Goal: Book appointment/travel/reservation

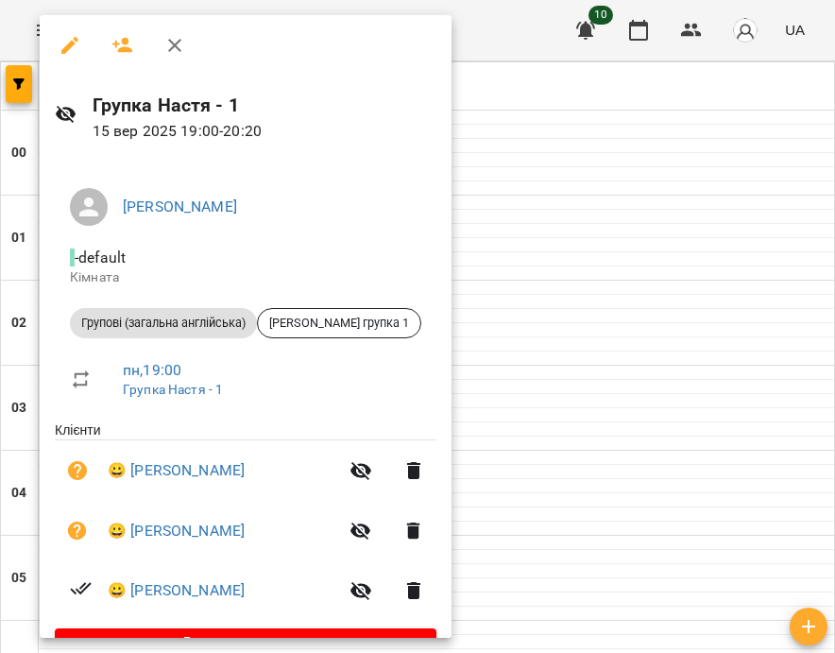
scroll to position [0, 0]
click at [790, 439] on div at bounding box center [417, 326] width 835 height 653
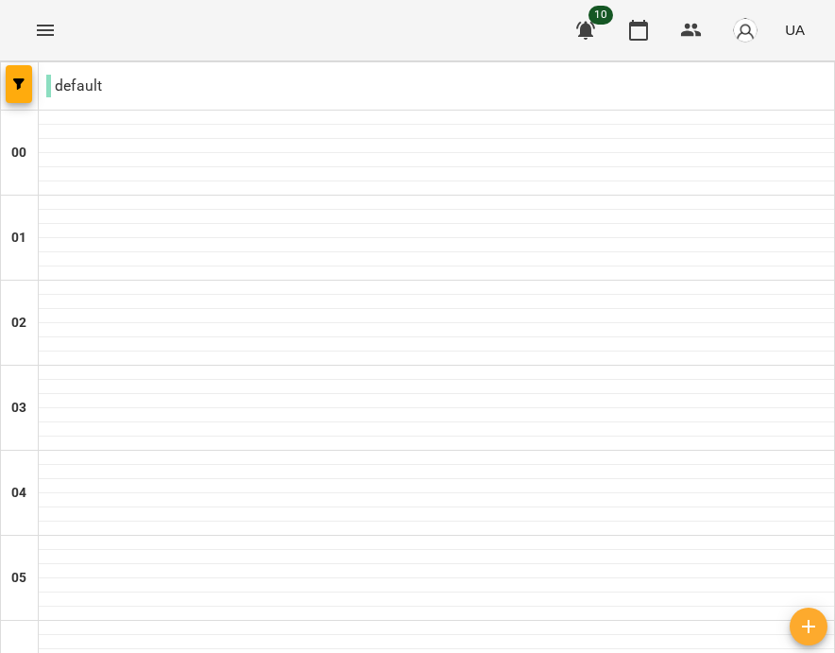
type input "**********"
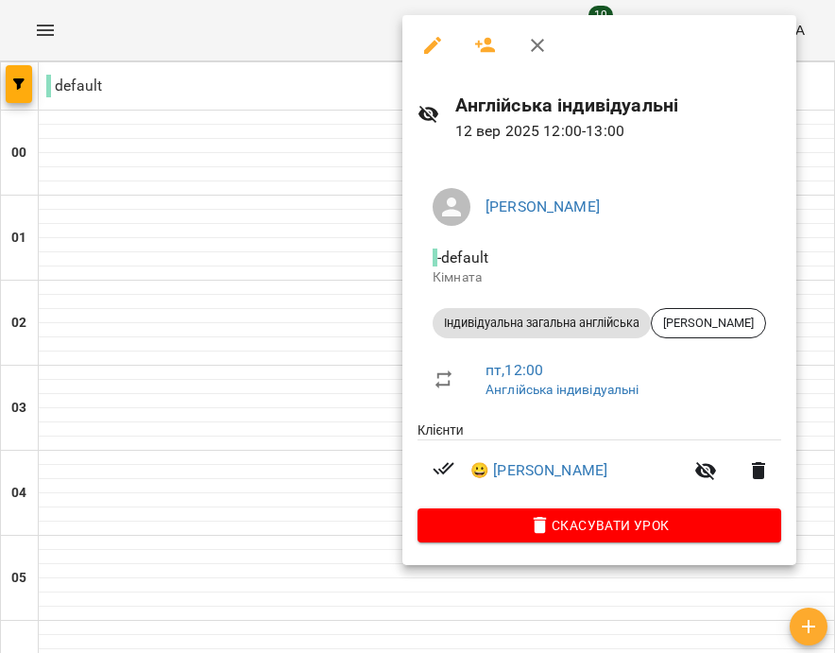
click at [333, 229] on div at bounding box center [417, 326] width 835 height 653
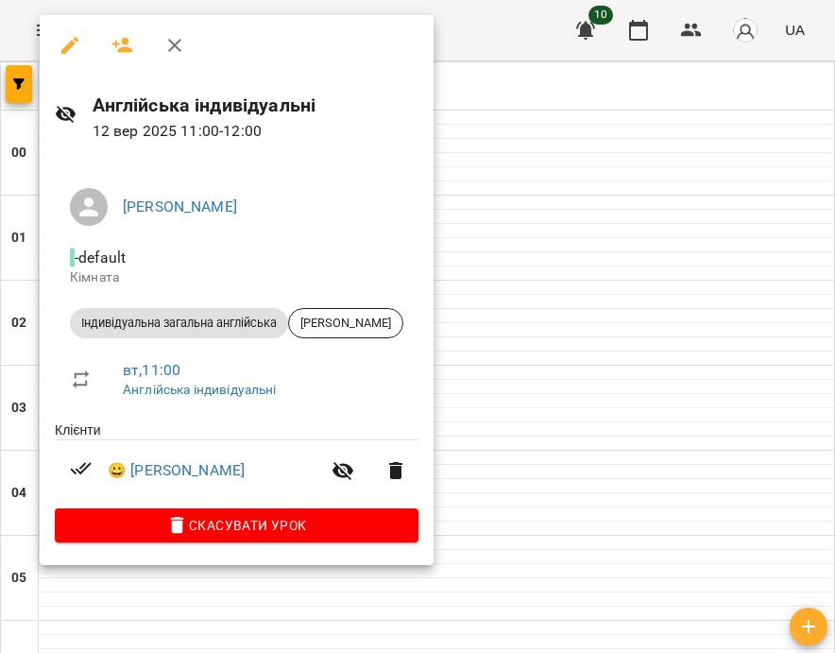
click at [648, 296] on div at bounding box center [417, 326] width 835 height 653
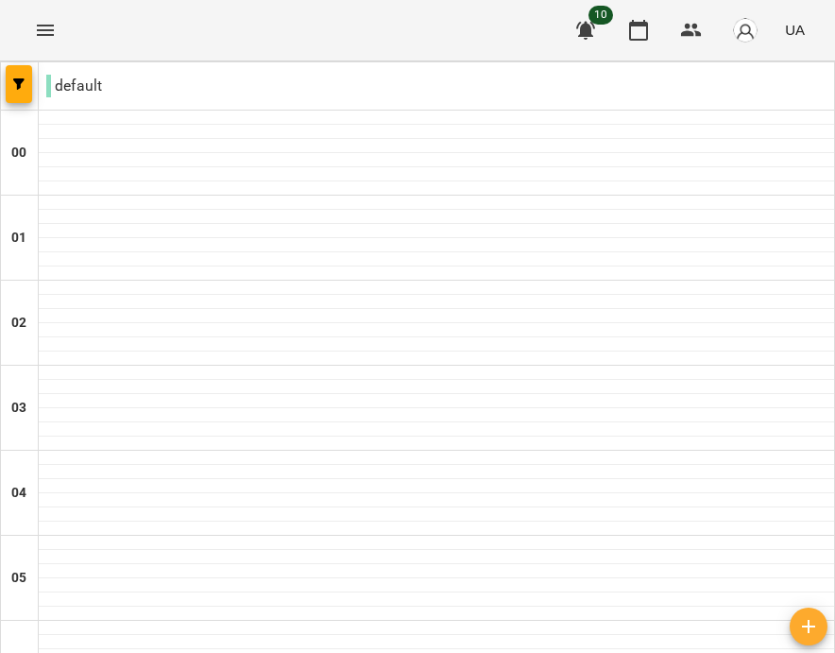
scroll to position [1384, 0]
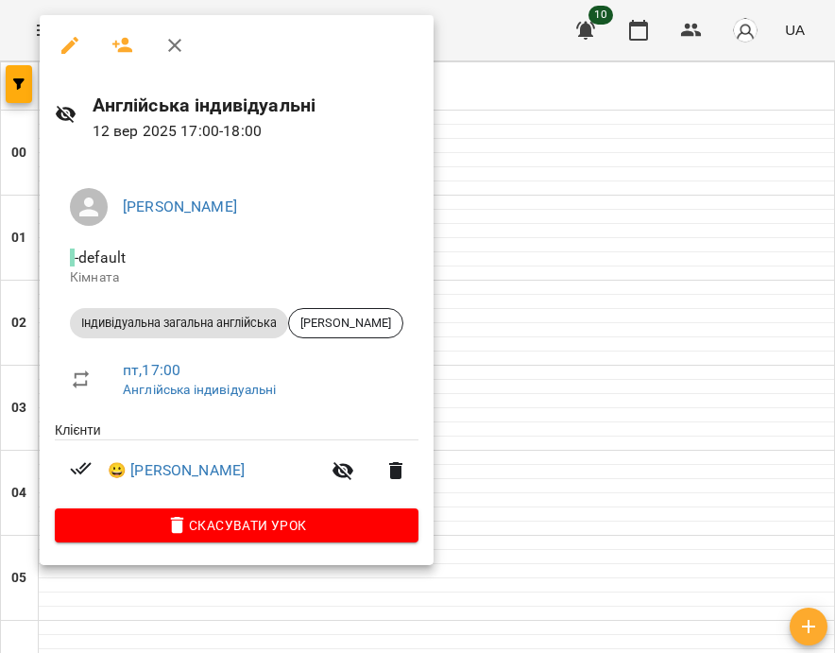
click at [528, 201] on div at bounding box center [417, 326] width 835 height 653
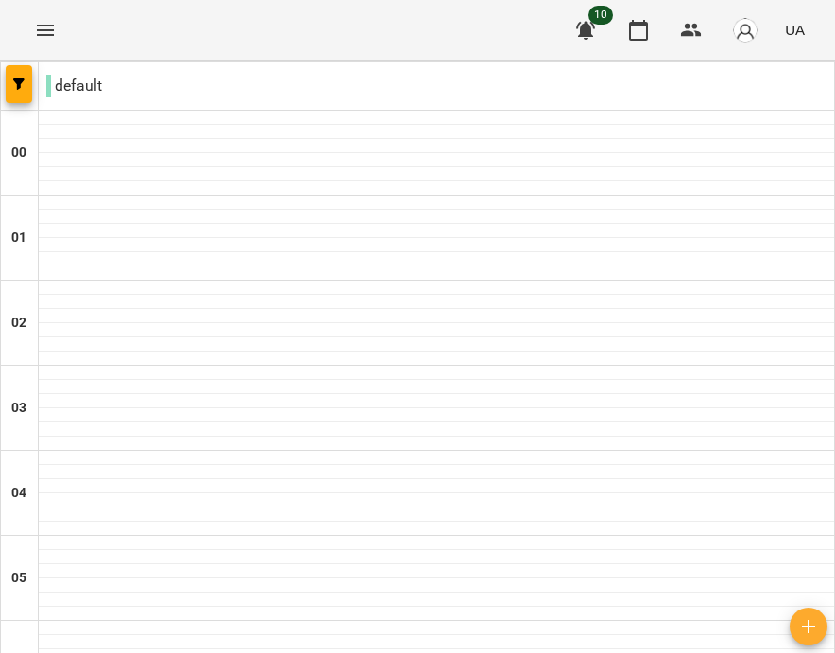
type input "**********"
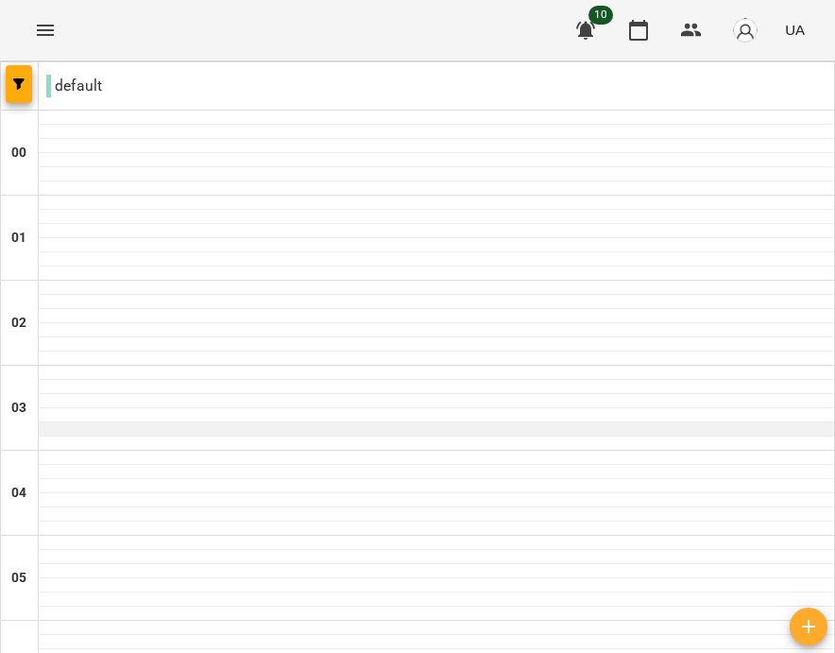
scroll to position [795, 0]
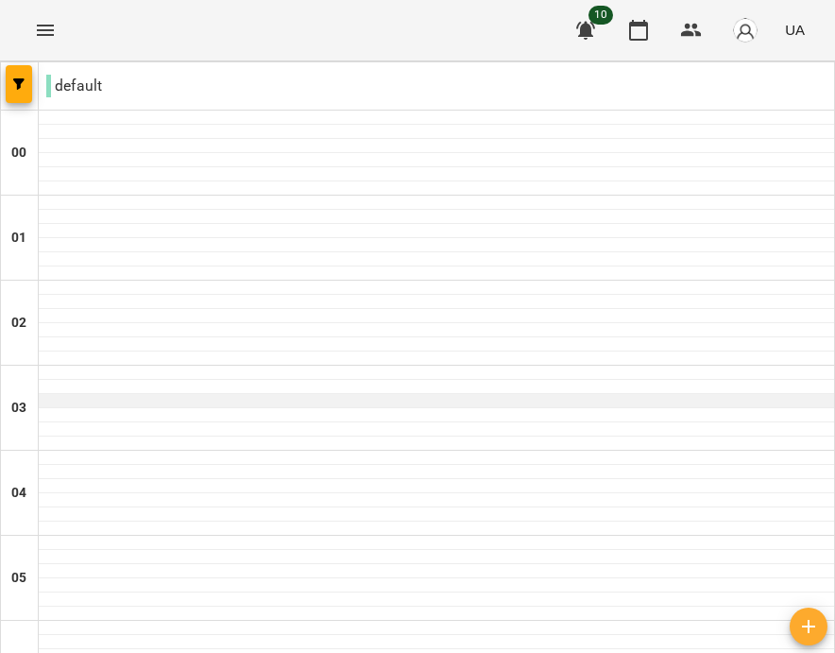
scroll to position [813, 0]
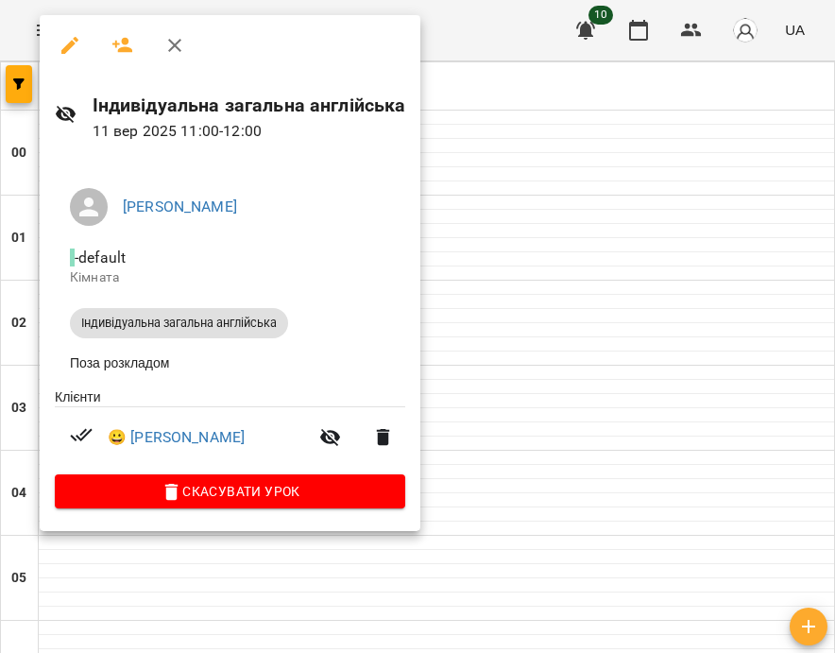
click at [486, 354] on div at bounding box center [417, 326] width 835 height 653
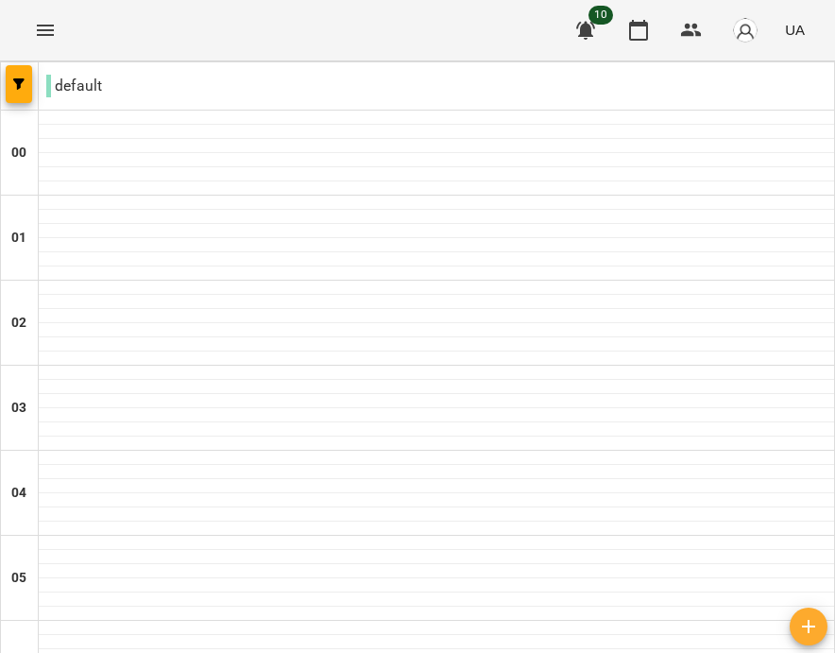
scroll to position [1480, 0]
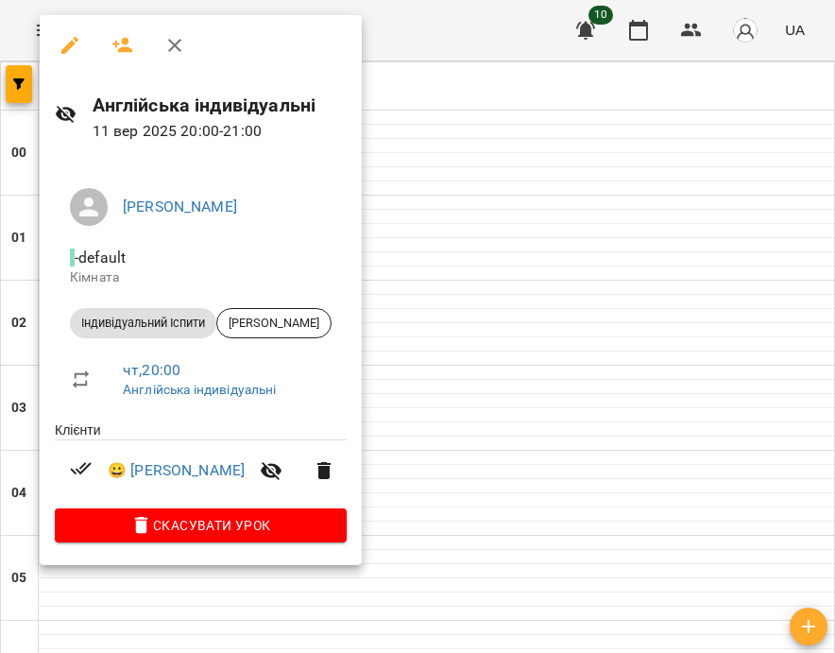
click at [535, 404] on div at bounding box center [417, 326] width 835 height 653
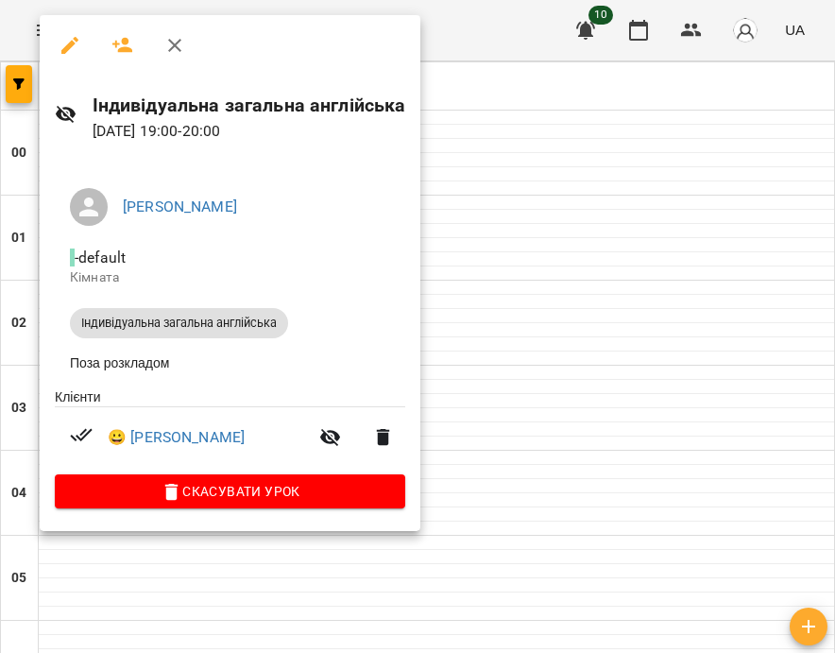
click at [588, 386] on div at bounding box center [417, 326] width 835 height 653
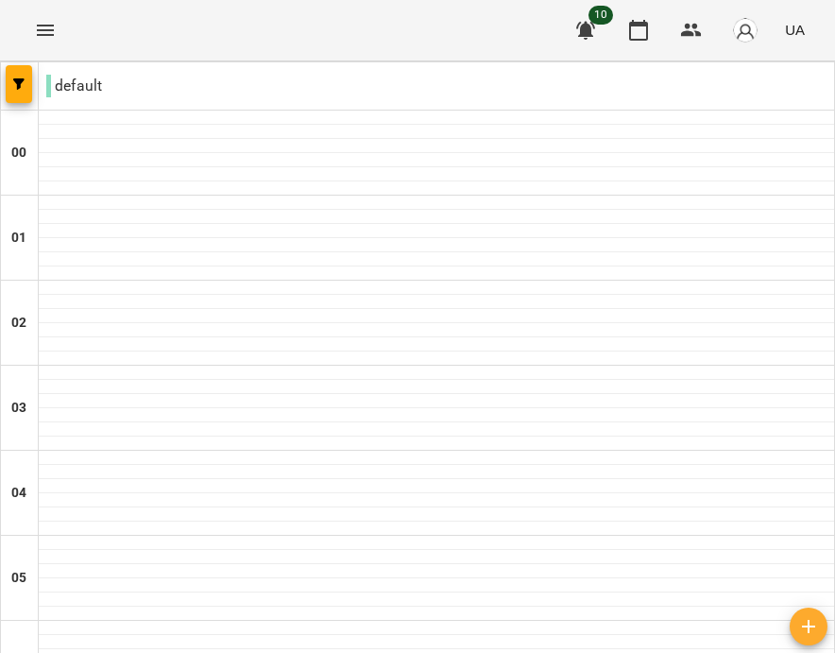
scroll to position [1518, 0]
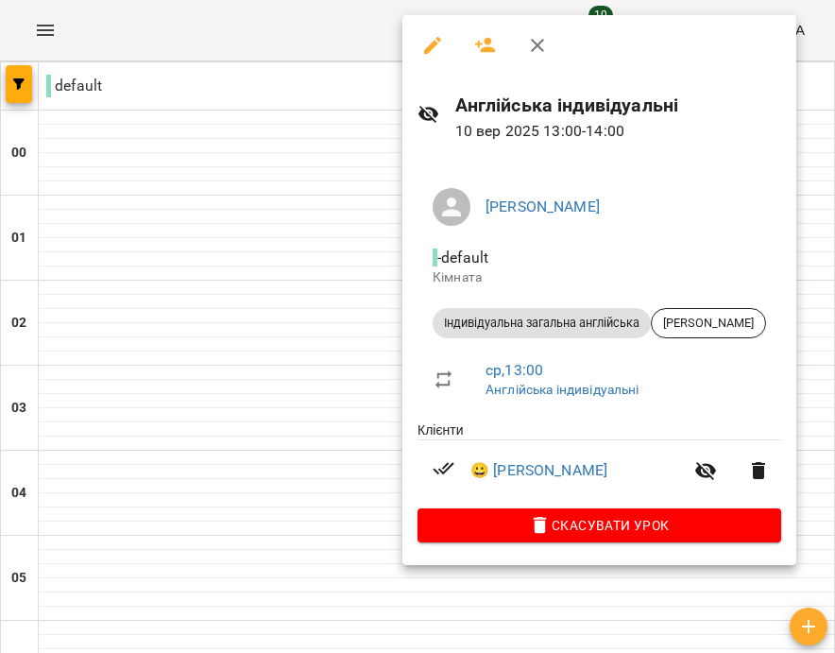
click at [297, 450] on div at bounding box center [417, 326] width 835 height 653
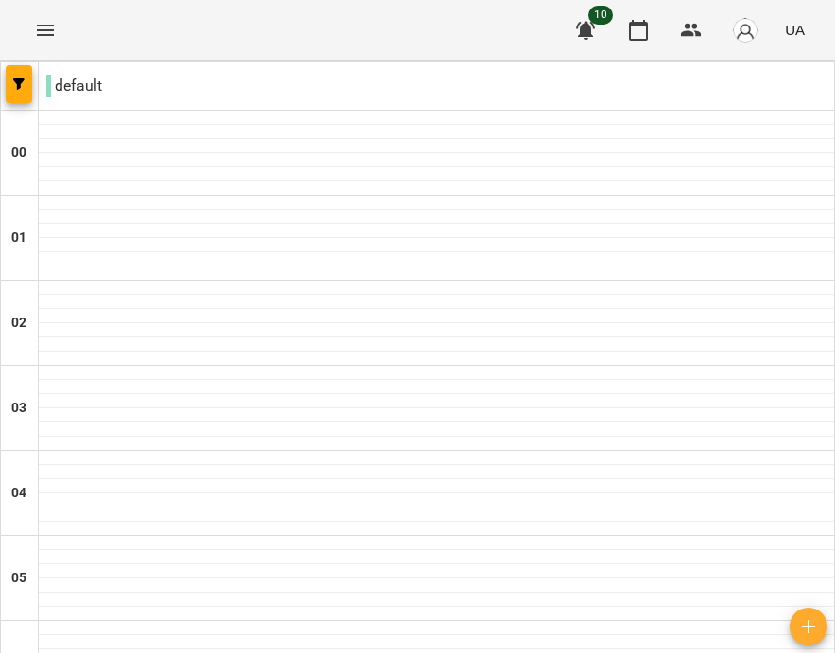
scroll to position [1518, 0]
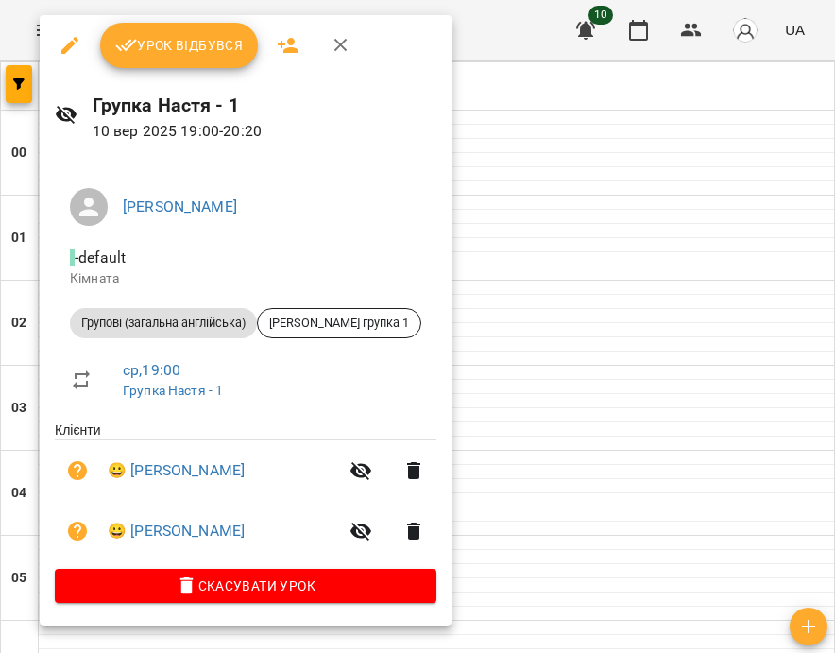
click at [549, 409] on div at bounding box center [417, 326] width 835 height 653
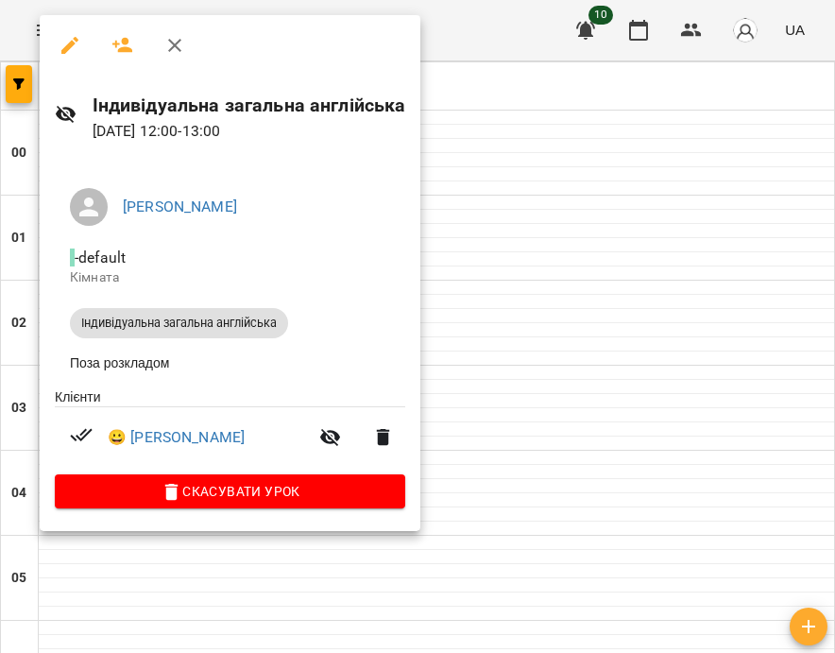
click at [607, 397] on div at bounding box center [417, 326] width 835 height 653
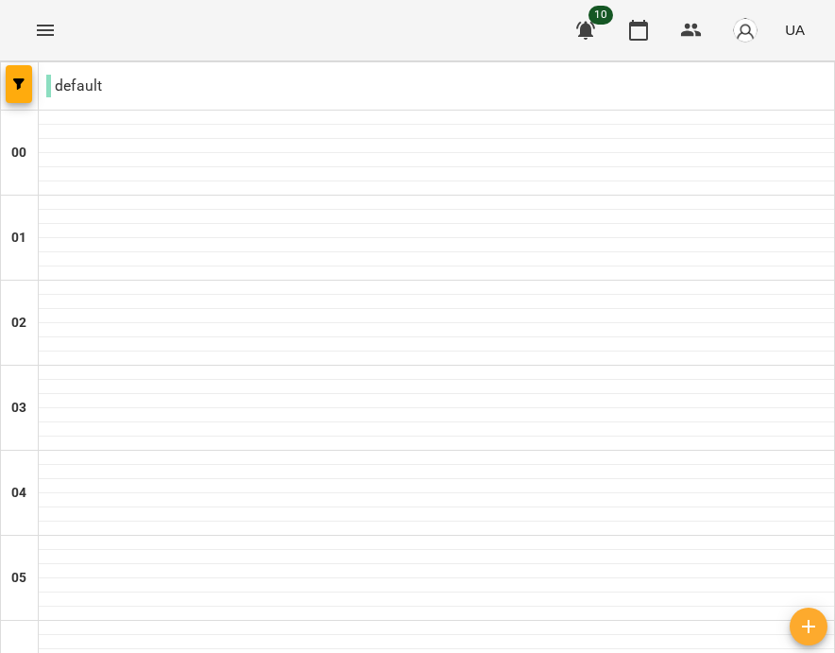
scroll to position [1518, 0]
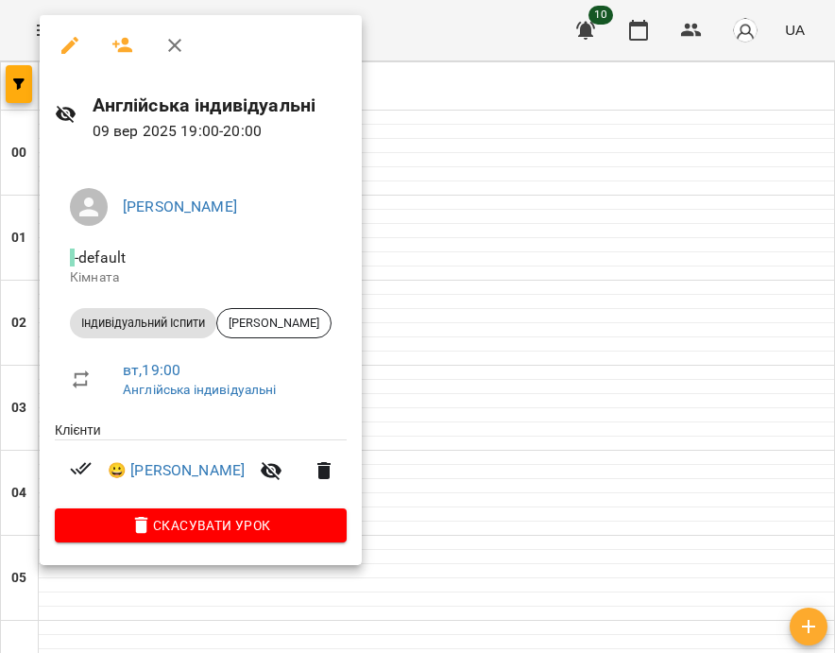
click at [554, 366] on div at bounding box center [417, 326] width 835 height 653
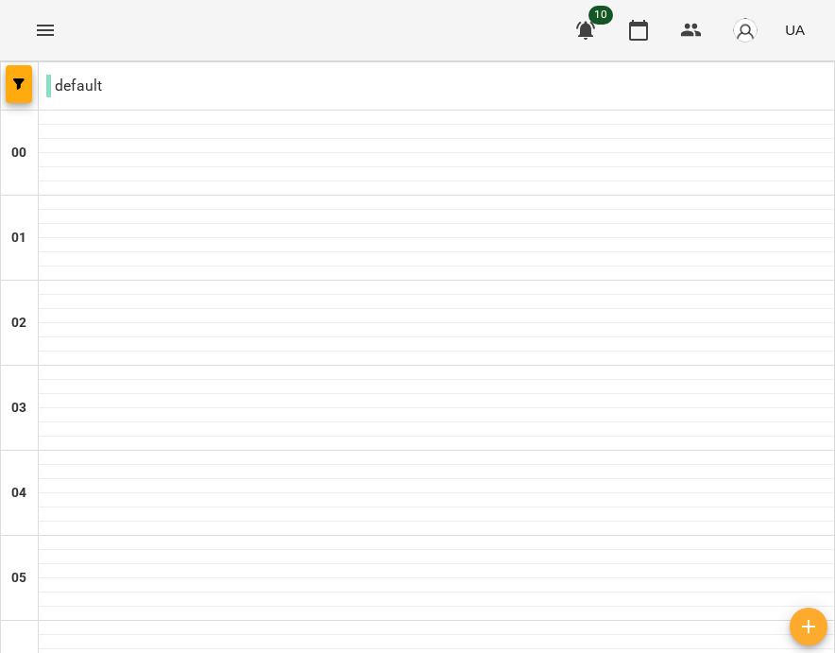
type input "**********"
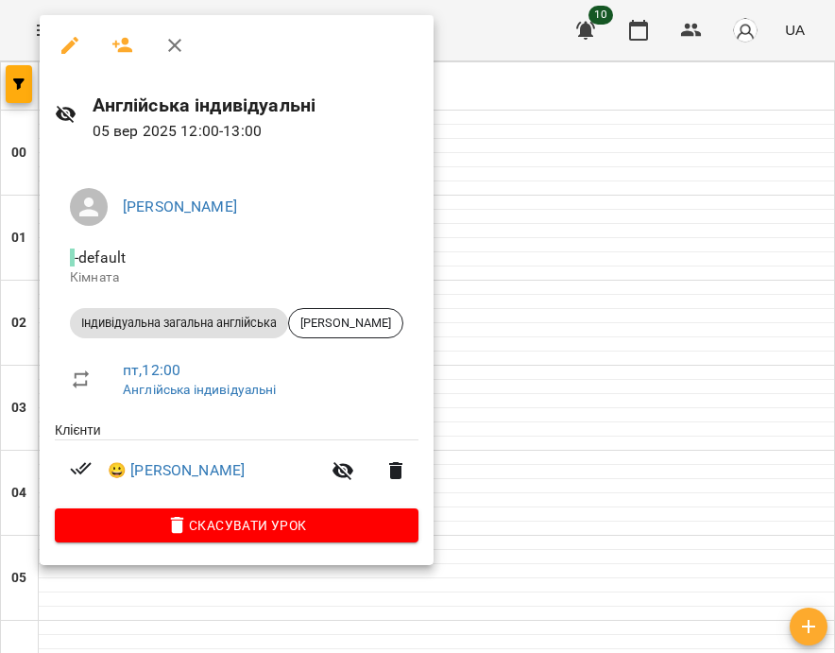
click at [537, 431] on div at bounding box center [417, 326] width 835 height 653
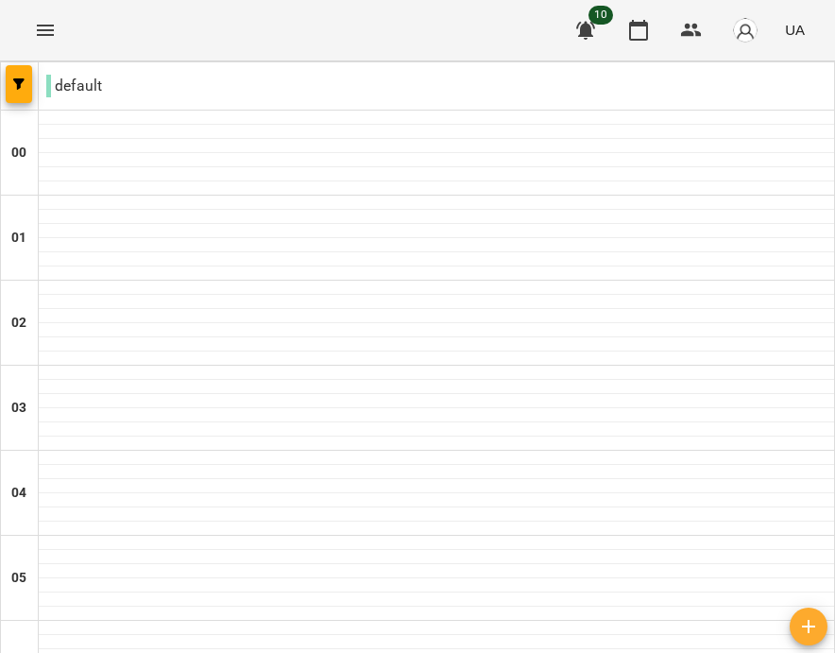
scroll to position [1227, 0]
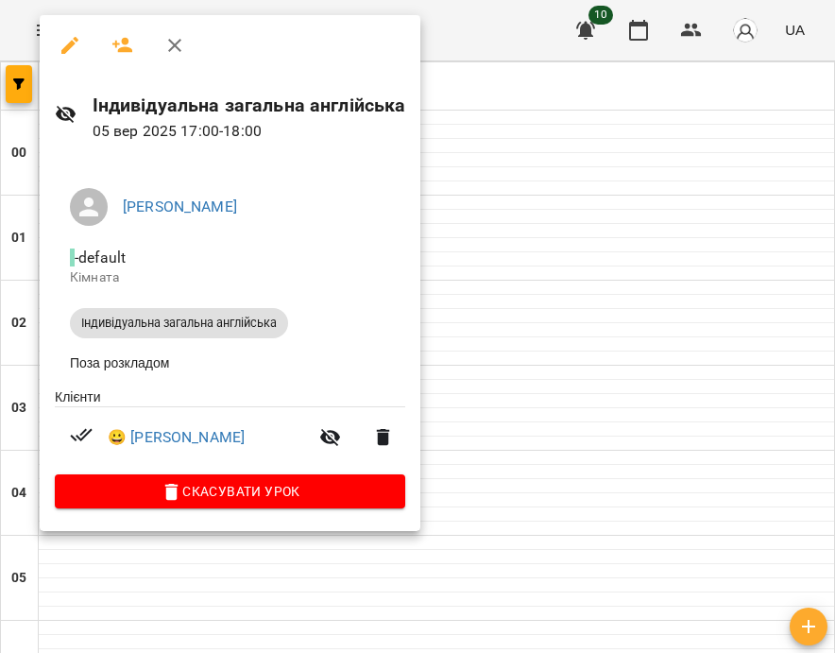
click at [609, 444] on div at bounding box center [417, 326] width 835 height 653
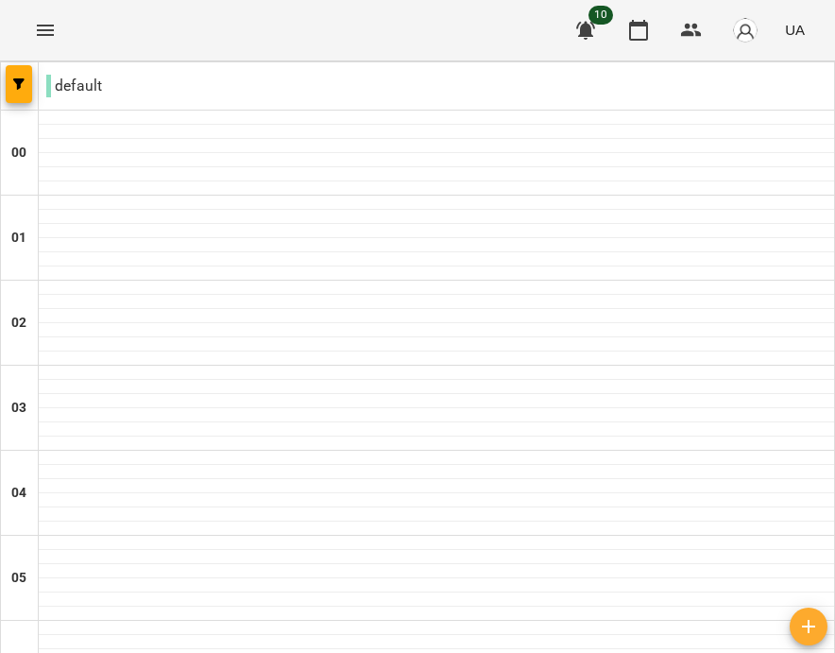
scroll to position [1518, 0]
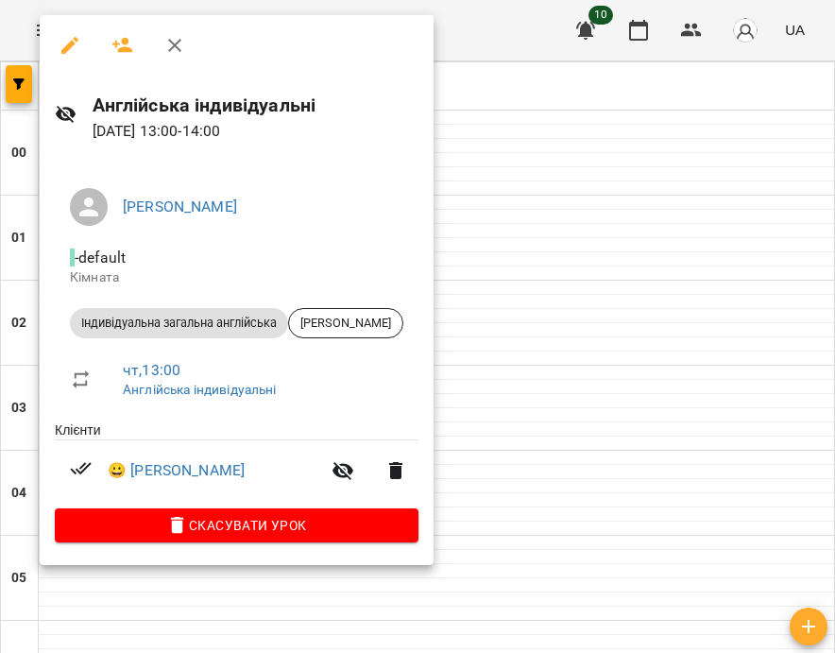
click at [529, 316] on div at bounding box center [417, 326] width 835 height 653
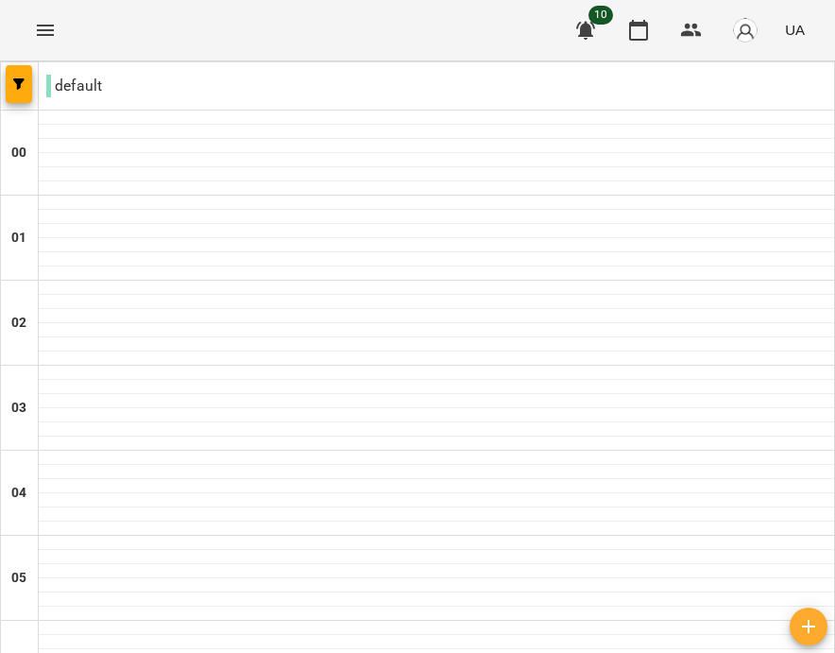
scroll to position [1462, 0]
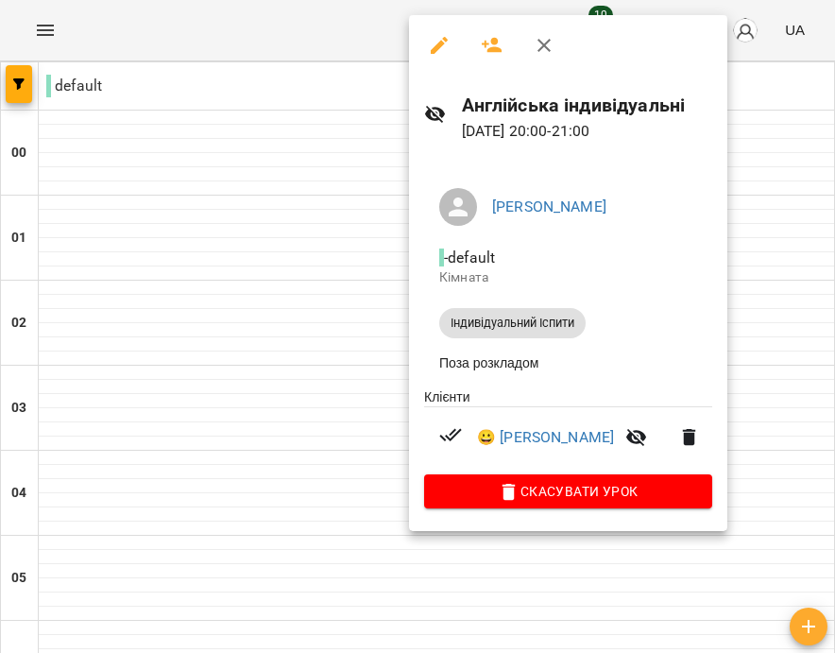
click at [808, 391] on div at bounding box center [417, 326] width 835 height 653
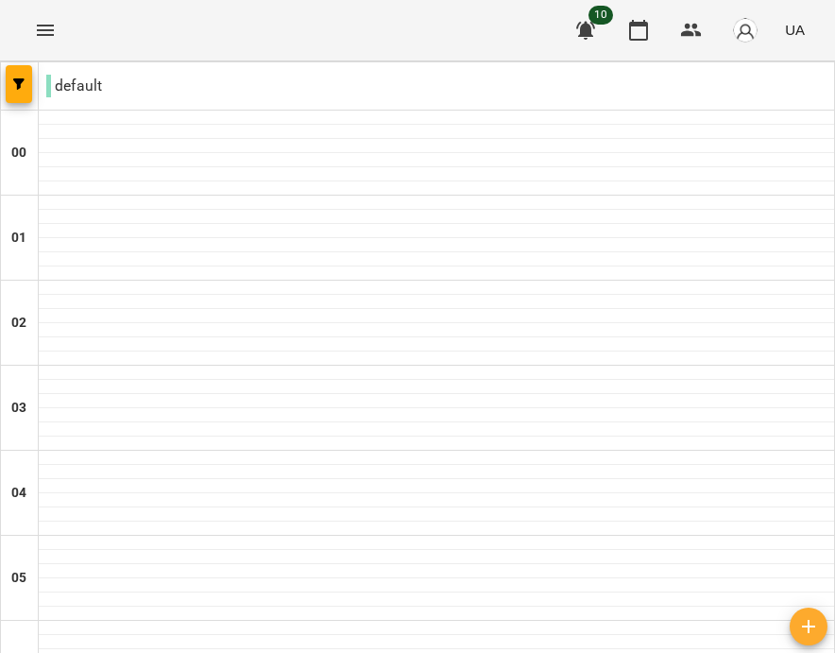
scroll to position [1518, 0]
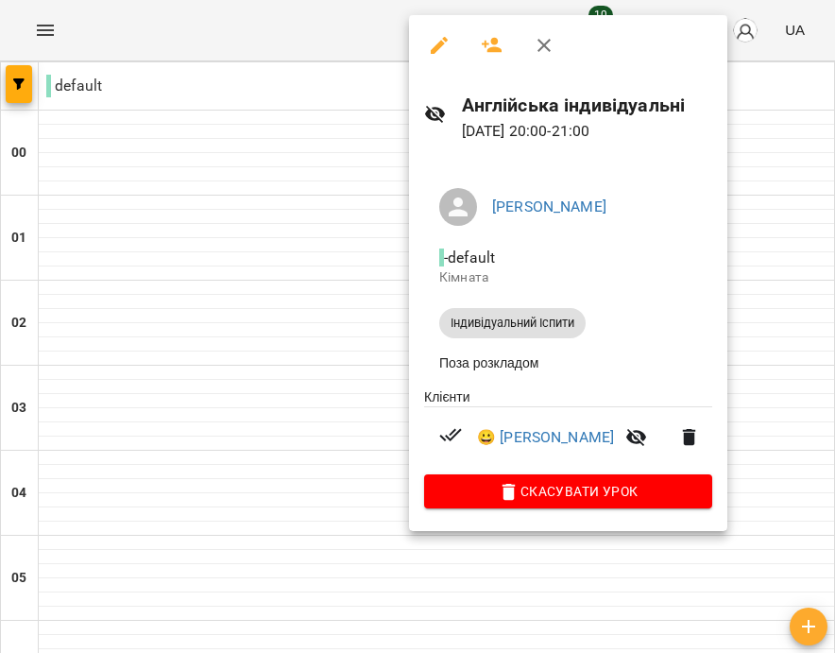
click at [781, 420] on div at bounding box center [417, 326] width 835 height 653
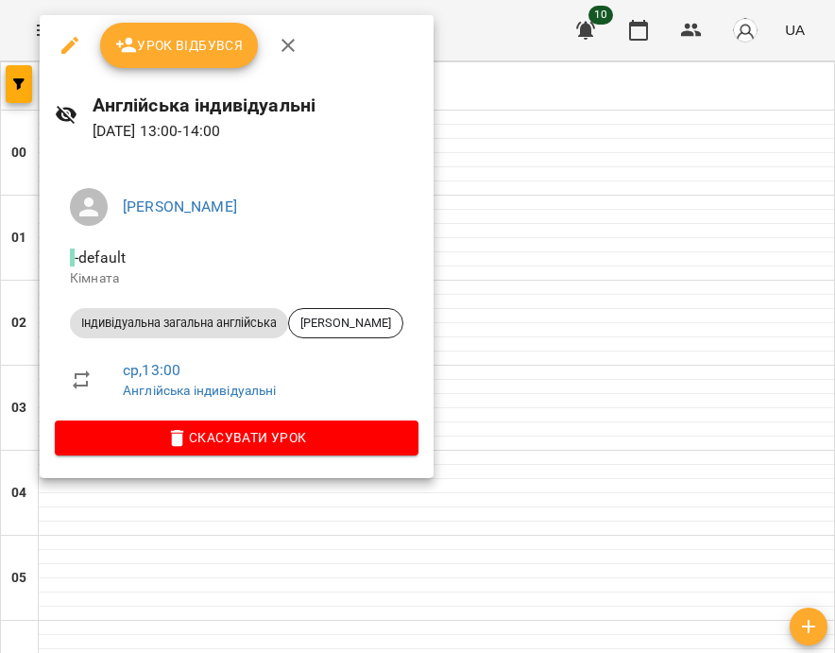
click at [642, 440] on div at bounding box center [417, 326] width 835 height 653
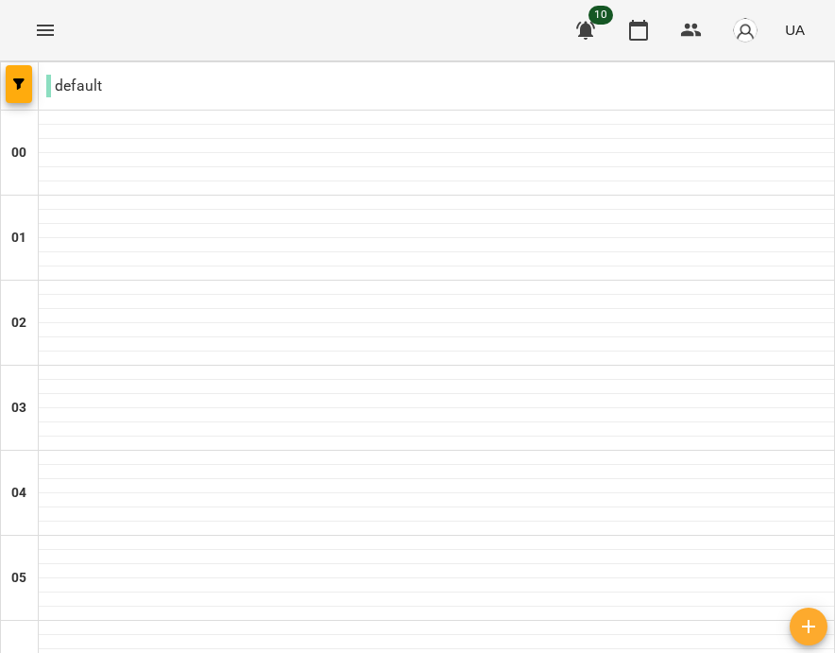
scroll to position [1095, 0]
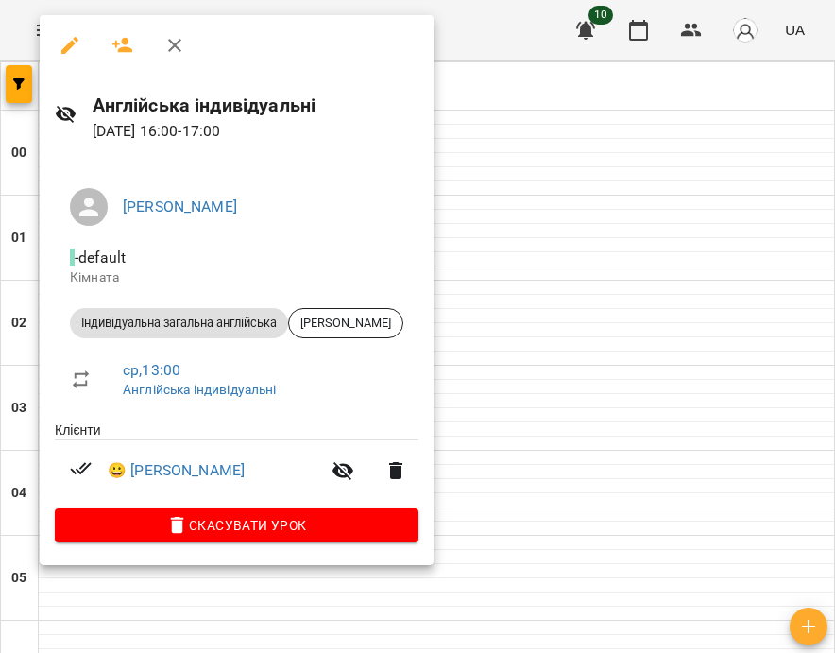
click at [584, 419] on div at bounding box center [417, 326] width 835 height 653
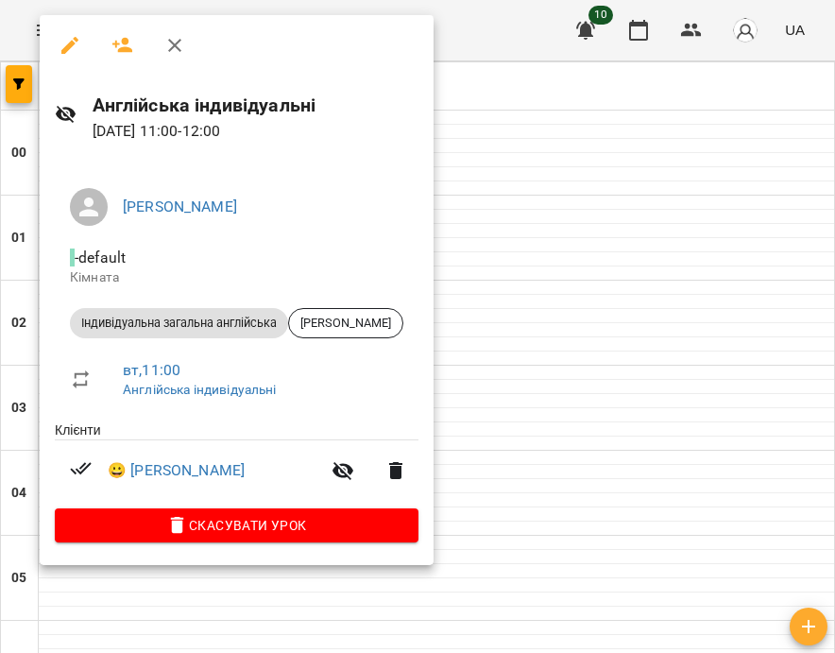
click at [547, 418] on div at bounding box center [417, 326] width 835 height 653
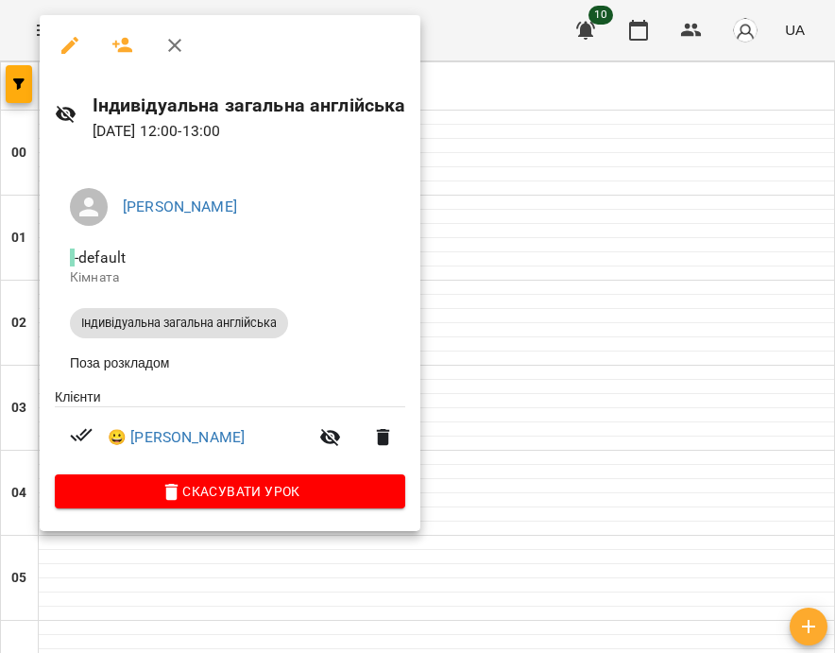
click at [614, 419] on div at bounding box center [417, 326] width 835 height 653
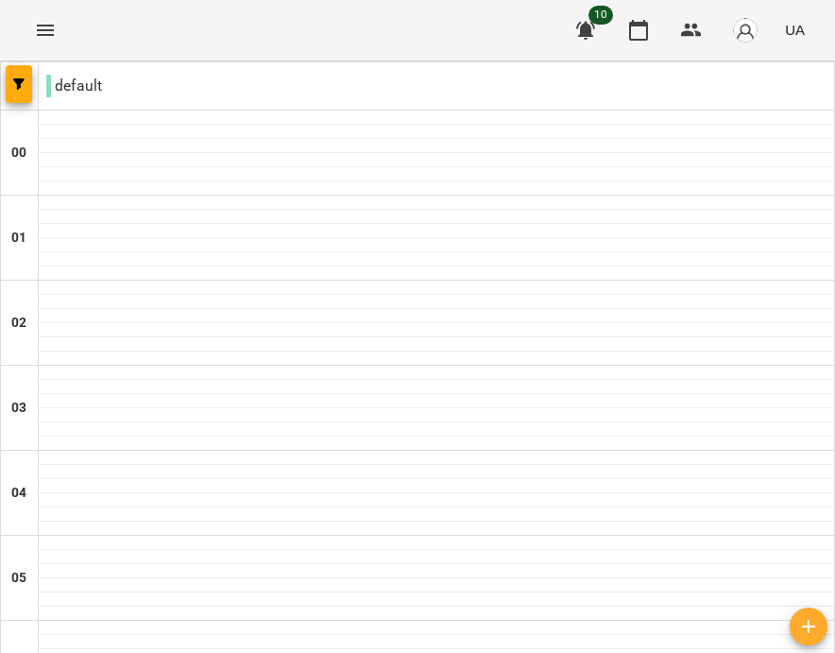
scroll to position [1434, 0]
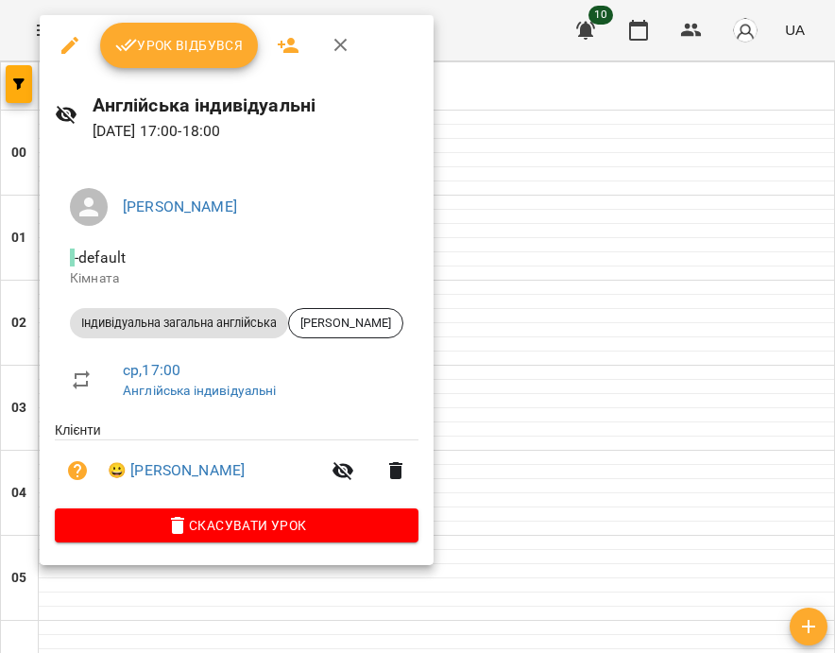
click at [542, 369] on div at bounding box center [417, 326] width 835 height 653
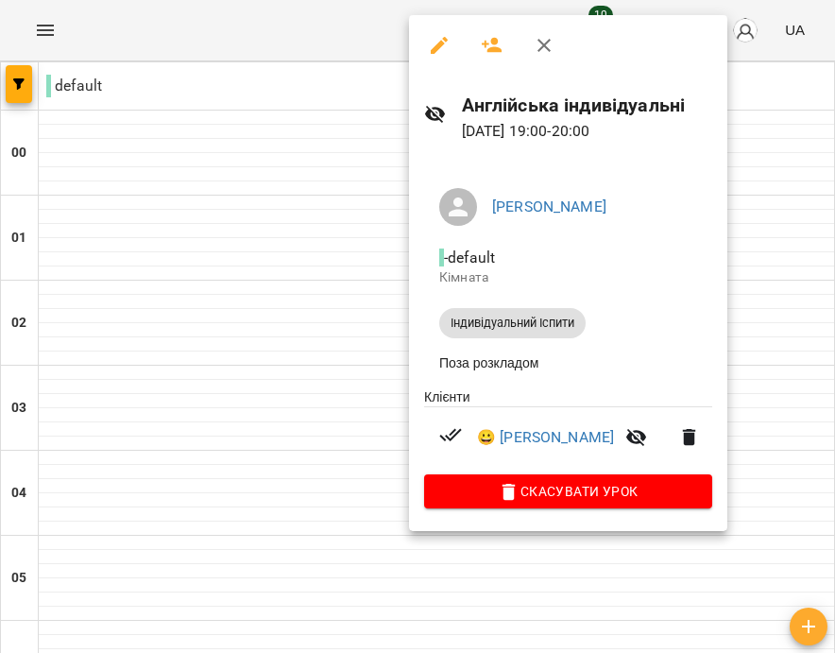
click at [332, 395] on div at bounding box center [417, 326] width 835 height 653
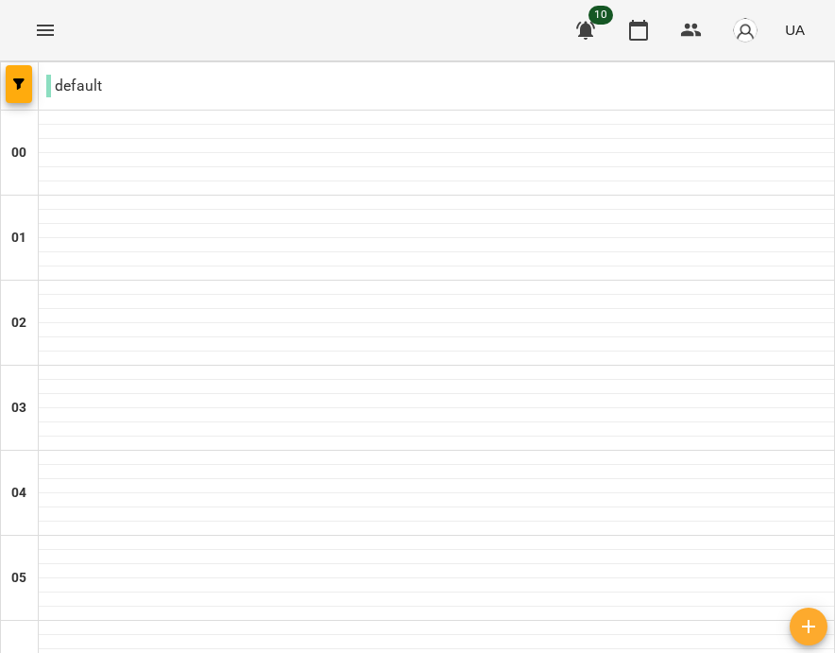
scroll to position [360, 0]
drag, startPoint x: 570, startPoint y: 52, endPoint x: 608, endPoint y: 570, distance: 519.9
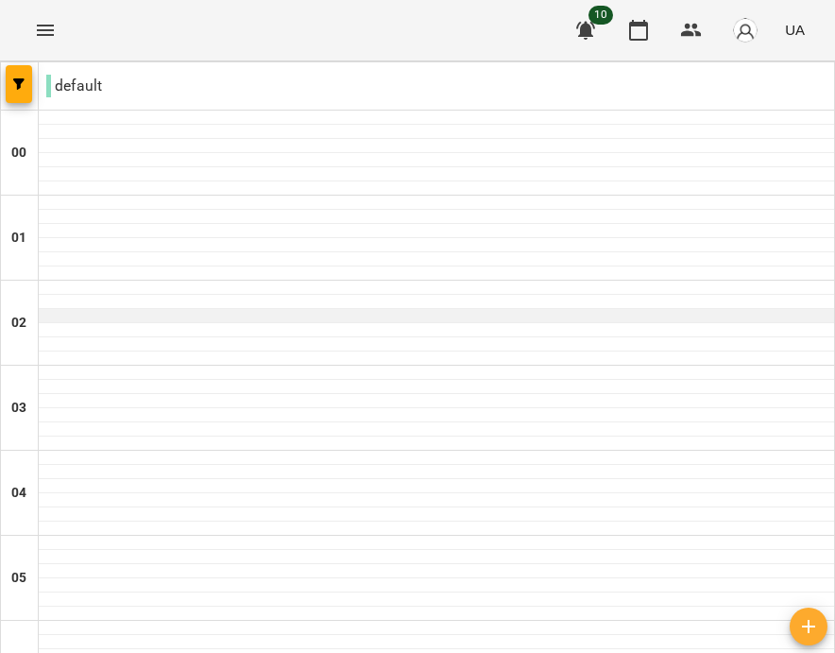
scroll to position [807, 0]
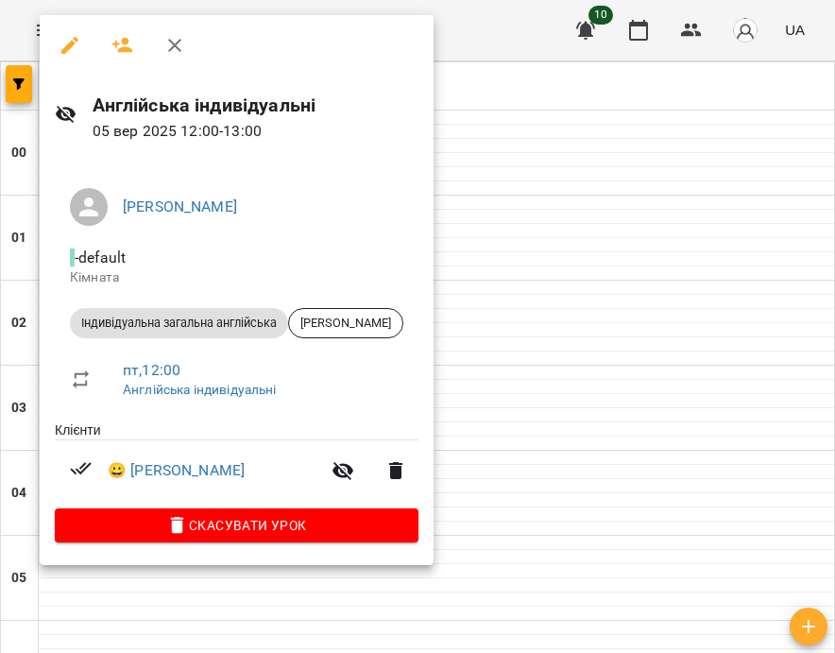
click at [491, 256] on div at bounding box center [417, 326] width 835 height 653
